Goal: Task Accomplishment & Management: Manage account settings

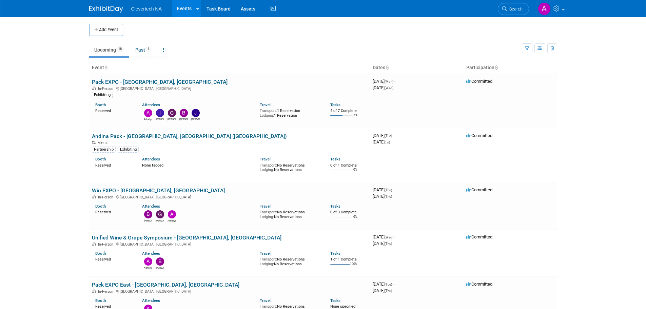
click at [25, 73] on body "Clevertech NA Events Add Event Bulk Upload Events Shareable Event Boards Recent…" at bounding box center [323, 154] width 646 height 309
click at [146, 48] on link "Past 4" at bounding box center [143, 49] width 26 height 13
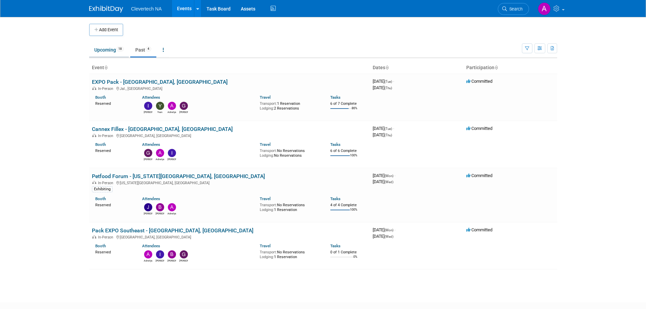
click at [110, 50] on link "Upcoming 18" at bounding box center [109, 49] width 40 height 13
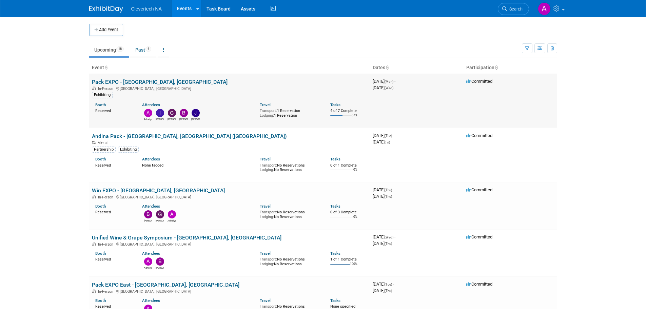
click at [141, 84] on link "Pack EXPO - [GEOGRAPHIC_DATA], [GEOGRAPHIC_DATA]" at bounding box center [160, 82] width 136 height 6
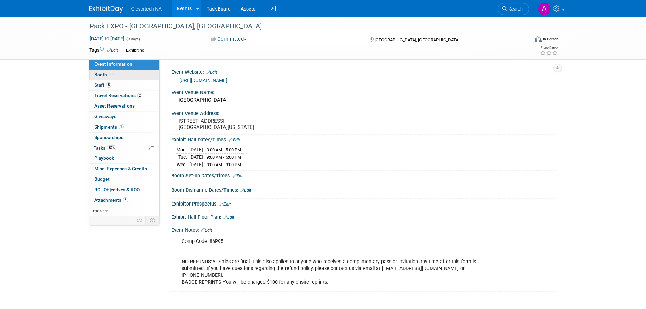
click at [106, 74] on span "Booth" at bounding box center [104, 74] width 21 height 5
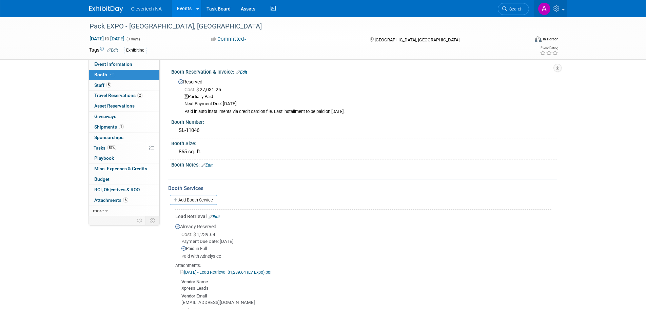
click at [546, 13] on img at bounding box center [544, 8] width 13 height 13
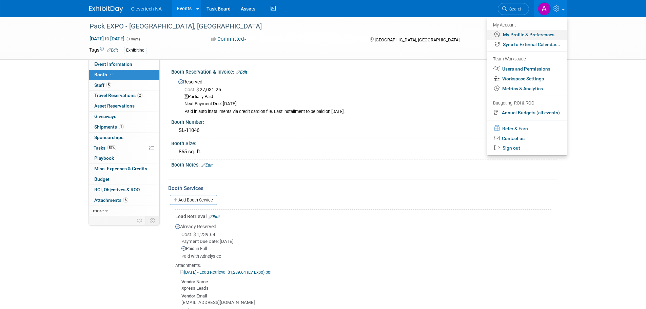
click at [514, 32] on link "My Profile & Preferences" at bounding box center [527, 35] width 80 height 10
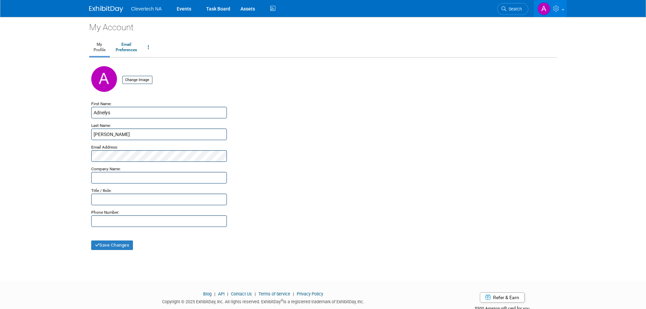
click at [563, 10] on span at bounding box center [562, 9] width 3 height 1
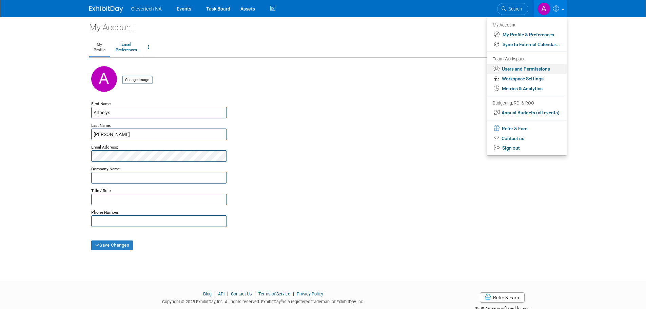
click at [522, 68] on link "Users and Permissions" at bounding box center [527, 69] width 80 height 10
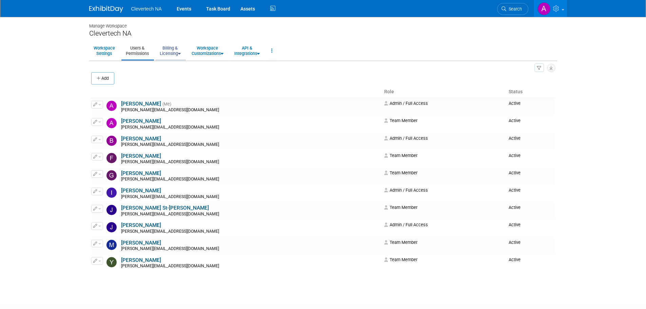
click at [170, 55] on link "Billing & Licensing" at bounding box center [170, 50] width 30 height 17
click at [168, 63] on link "Manage Plan / Subscription" at bounding box center [185, 66] width 61 height 10
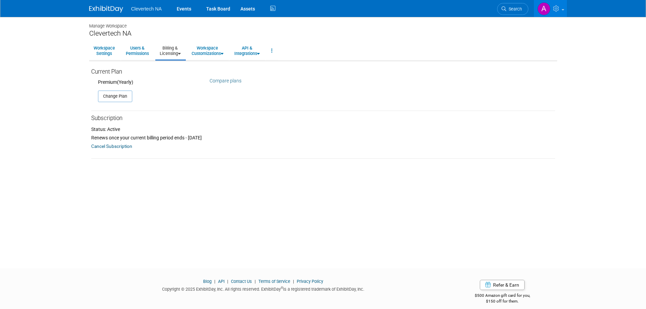
click at [226, 80] on link "Compare plans" at bounding box center [225, 80] width 32 height 5
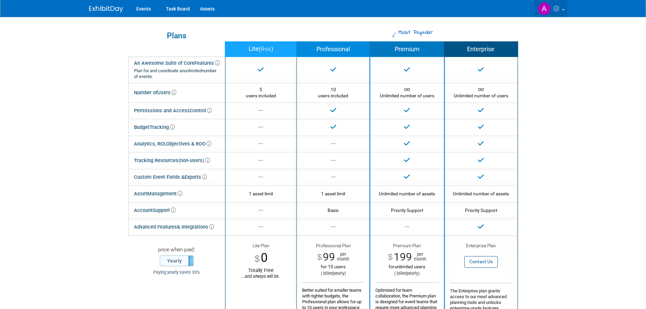
click at [558, 9] on icon at bounding box center [557, 8] width 8 height 6
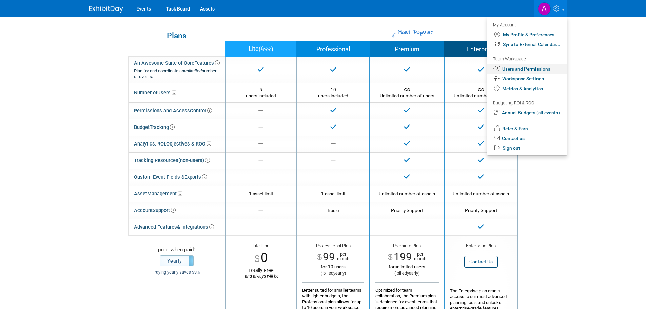
click at [534, 67] on link "Users and Permissions" at bounding box center [527, 69] width 80 height 10
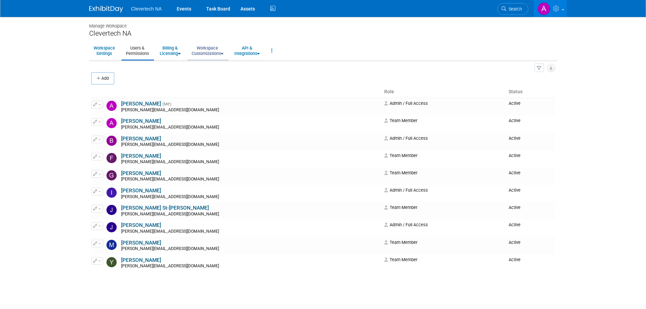
click at [223, 54] on icon at bounding box center [222, 54] width 3 height 4
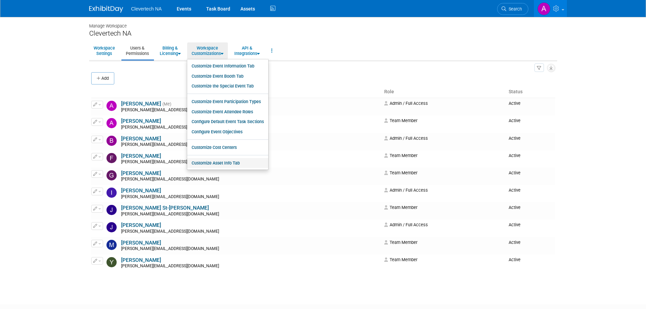
click at [231, 160] on link "Customize Asset Info Tab" at bounding box center [227, 163] width 81 height 10
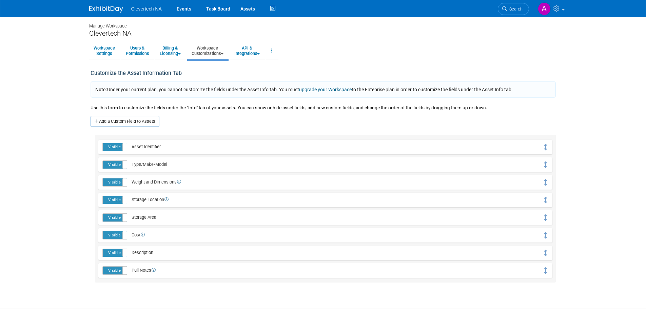
click at [221, 54] on link "Workspace Customizations" at bounding box center [207, 50] width 41 height 17
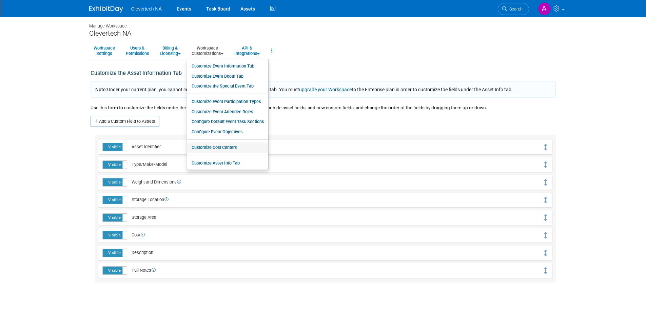
click at [224, 147] on link "Customize Cost Centers" at bounding box center [227, 147] width 81 height 10
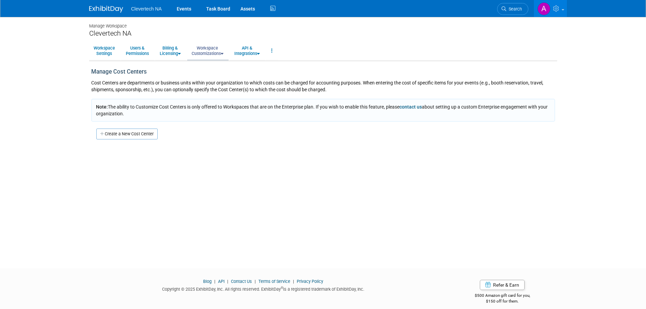
click at [214, 53] on link "Workspace Customizations" at bounding box center [207, 50] width 41 height 17
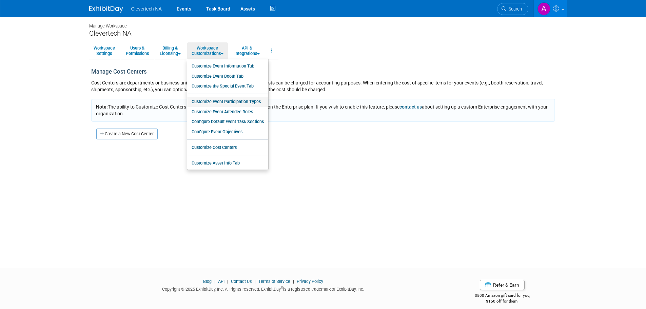
click at [249, 101] on link "Customize Event Participation Types" at bounding box center [227, 102] width 81 height 10
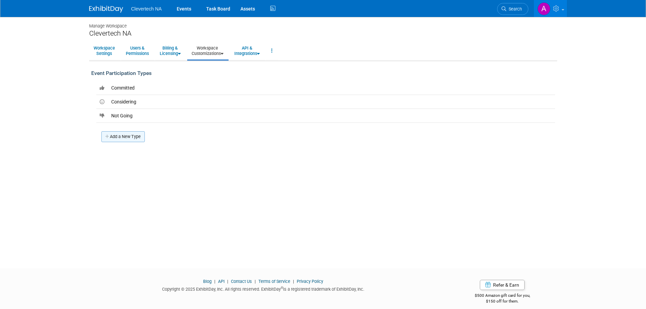
click at [124, 133] on link "Add a New Type" at bounding box center [122, 136] width 43 height 11
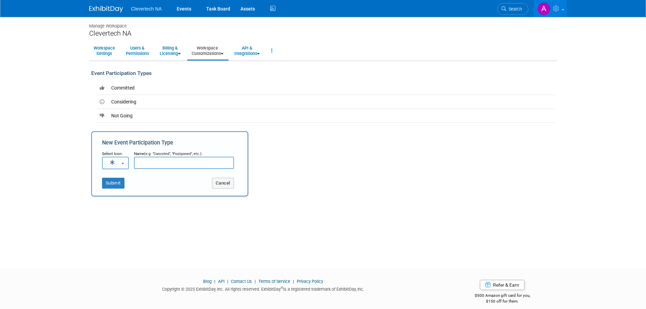
click at [124, 161] on button "button" at bounding box center [115, 163] width 27 height 13
click at [154, 164] on input "text" at bounding box center [184, 163] width 100 height 12
type input "Walking The Show"
click at [123, 162] on button "button" at bounding box center [115, 163] width 27 height 13
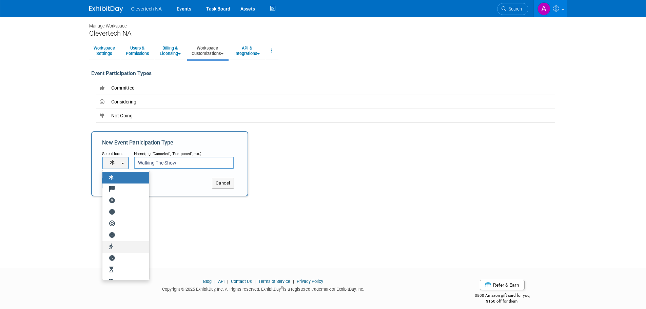
click at [112, 246] on icon at bounding box center [113, 247] width 14 height 6
click at [103, 246] on input "radio" at bounding box center [101, 247] width 4 height 4
select select "fas fa-walking"
click at [114, 182] on button "Submit" at bounding box center [113, 183] width 22 height 11
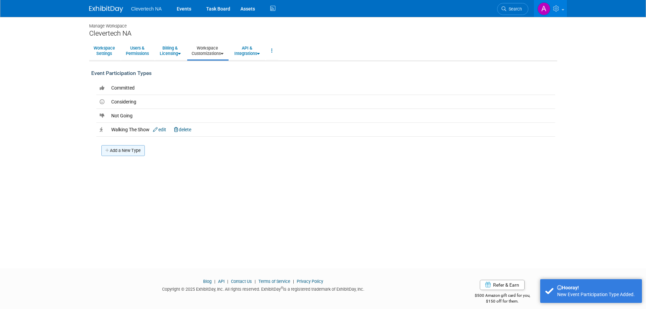
click at [126, 152] on link "Add a New Type" at bounding box center [122, 150] width 43 height 11
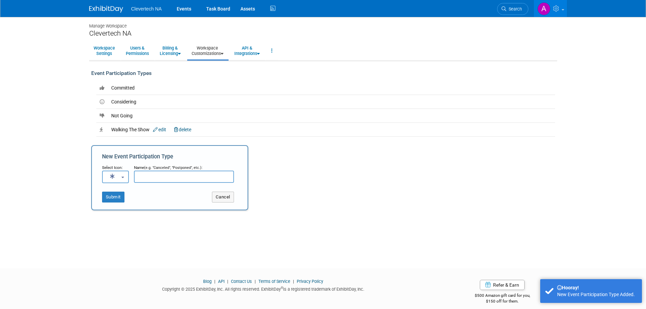
click at [161, 176] on input "text" at bounding box center [184, 176] width 100 height 12
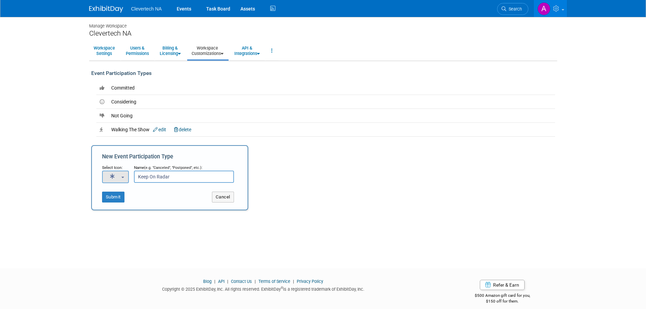
type input "Keep On Radar"
click at [122, 175] on button "button" at bounding box center [115, 176] width 27 height 13
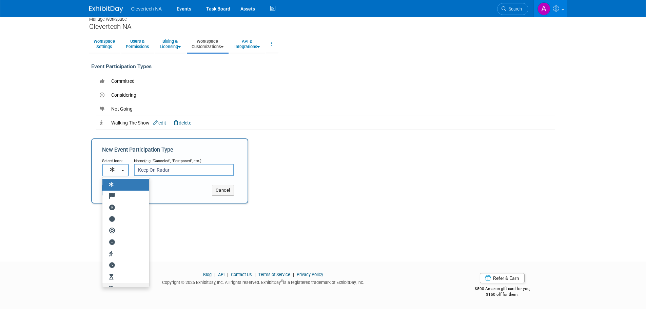
scroll to position [34, 0]
click at [110, 255] on icon at bounding box center [113, 255] width 14 height 6
click at [103, 255] on input "radio" at bounding box center [101, 255] width 4 height 4
select select "fas fas fa-pause"
click at [120, 190] on button "Submit" at bounding box center [113, 190] width 22 height 11
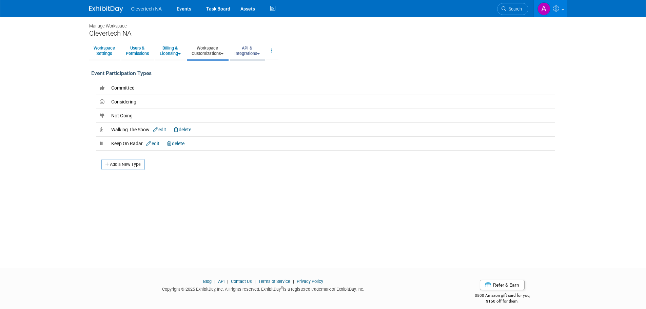
click at [252, 50] on link "API & Integrations" at bounding box center [247, 50] width 34 height 17
click at [213, 49] on link "Workspace Customizations" at bounding box center [207, 50] width 41 height 17
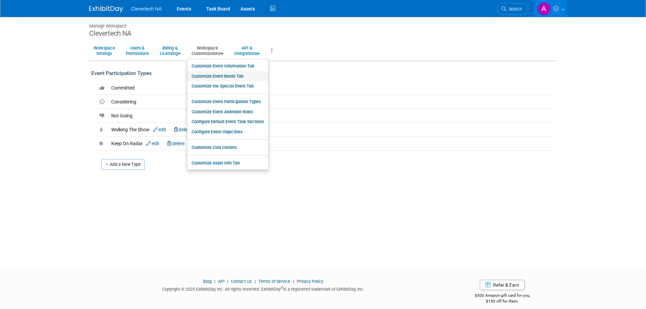
click at [208, 73] on link "Customize Event Booth Tab" at bounding box center [227, 76] width 81 height 10
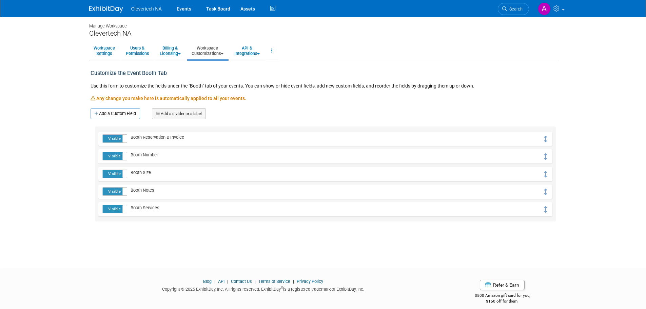
click at [142, 10] on span "Clevertech NA" at bounding box center [146, 8] width 31 height 5
click at [556, 8] on icon at bounding box center [557, 8] width 8 height 6
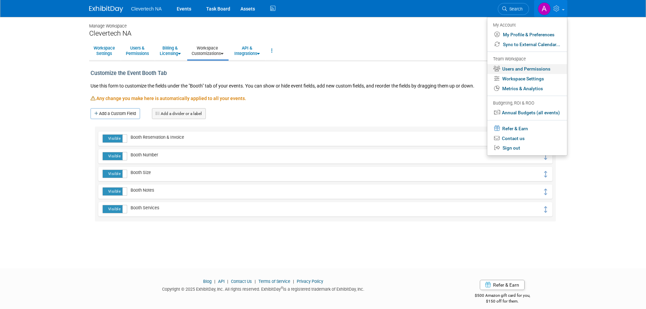
click at [516, 66] on link "Users and Permissions" at bounding box center [527, 69] width 80 height 10
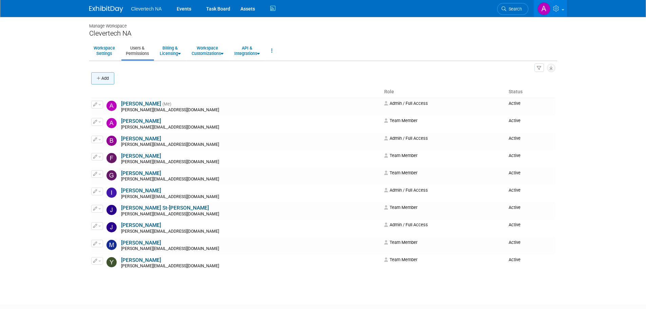
click at [96, 76] on button "Add" at bounding box center [102, 78] width 23 height 12
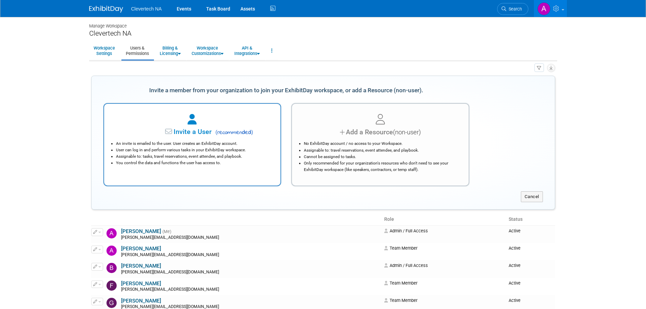
click at [177, 131] on span "Invite a User" at bounding box center [171, 132] width 80 height 8
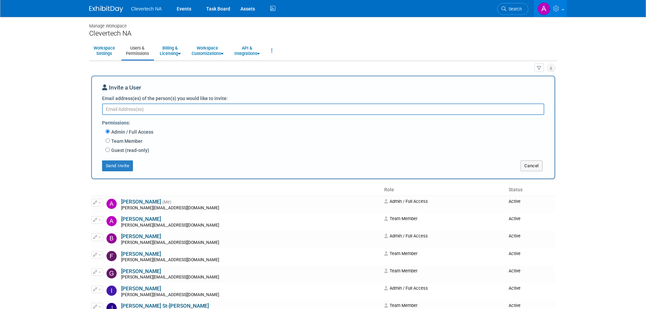
click at [178, 109] on textarea "Email address(es) of the person(s) you would like to invite:" at bounding box center [323, 109] width 442 height 12
type textarea "[PERSON_NAME][EMAIL_ADDRESS][DOMAIN_NAME]"
click at [113, 166] on button "Send Invite" at bounding box center [117, 165] width 31 height 11
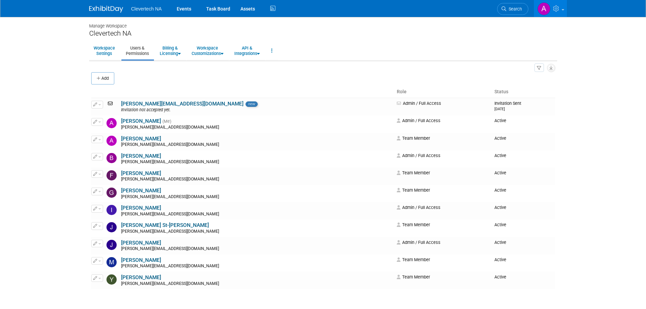
click at [108, 9] on img at bounding box center [106, 9] width 34 height 7
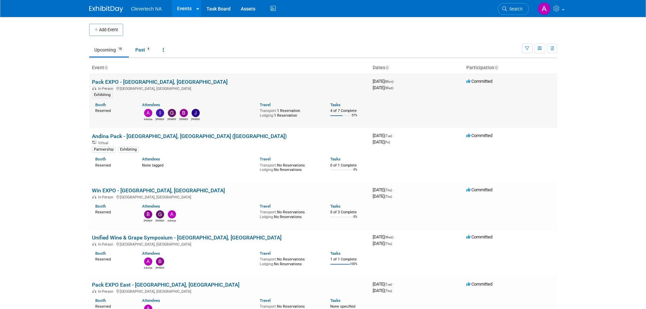
click at [131, 80] on link "Pack EXPO - [GEOGRAPHIC_DATA], [GEOGRAPHIC_DATA]" at bounding box center [160, 82] width 136 height 6
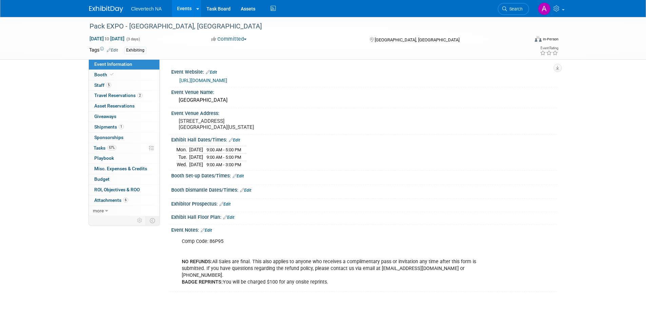
scroll to position [34, 0]
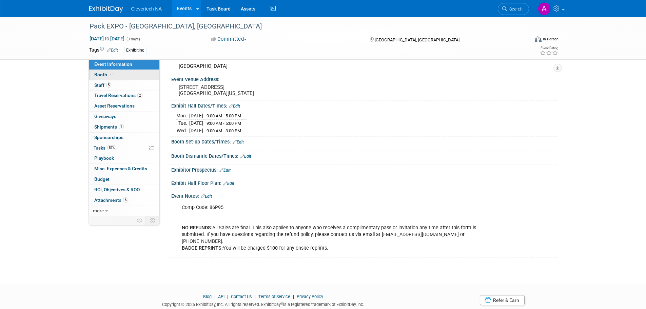
click at [101, 75] on span "Booth" at bounding box center [104, 74] width 21 height 5
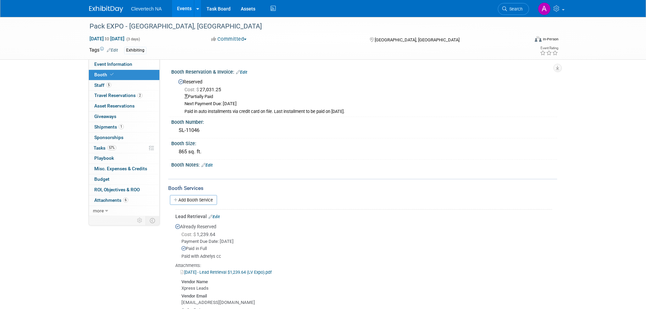
click at [245, 70] on link "Edit" at bounding box center [241, 72] width 11 height 5
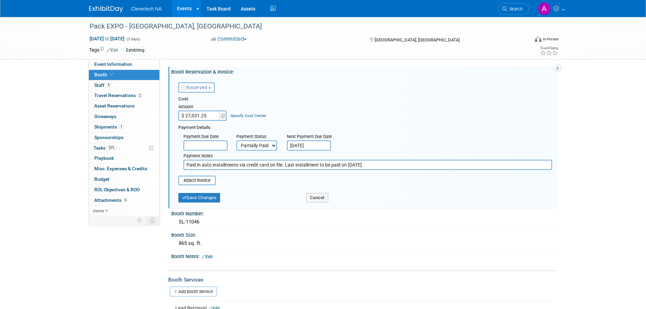
click at [268, 144] on select "Not Paid Yet Partially Paid Paid in Full" at bounding box center [256, 145] width 41 height 10
select select "1"
click at [236, 140] on select "Not Paid Yet Partially Paid Paid in Full" at bounding box center [256, 145] width 41 height 10
click at [208, 198] on button "Save Changes" at bounding box center [199, 197] width 42 height 9
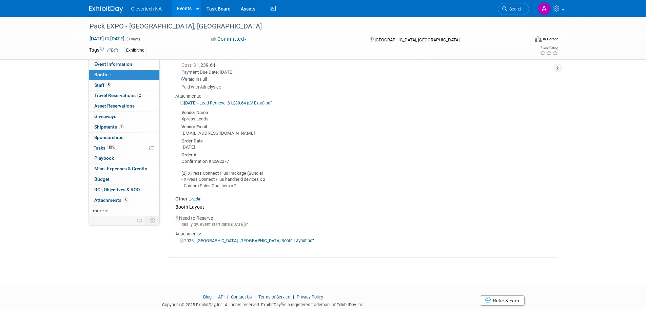
scroll to position [184, 0]
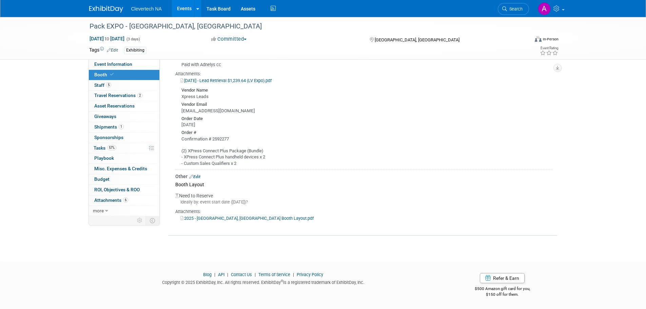
click at [222, 216] on link "2025 - [GEOGRAPHIC_DATA], [GEOGRAPHIC_DATA] Booth Layout.pdf" at bounding box center [246, 218] width 133 height 5
